Goal: Information Seeking & Learning: Learn about a topic

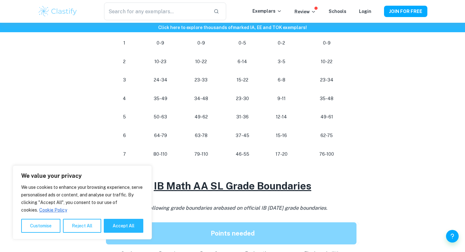
scroll to position [358, 0]
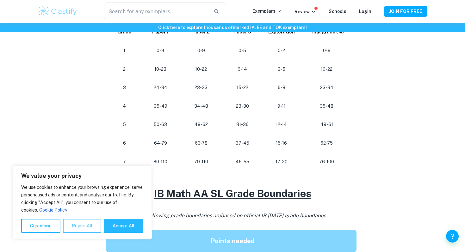
click at [86, 229] on button "Reject All" at bounding box center [82, 226] width 38 height 14
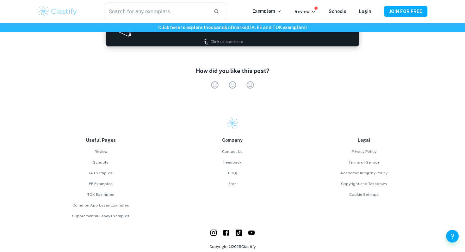
scroll to position [815, 0]
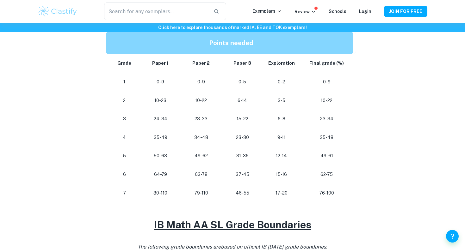
scroll to position [326, 0]
